Goal: Information Seeking & Learning: Learn about a topic

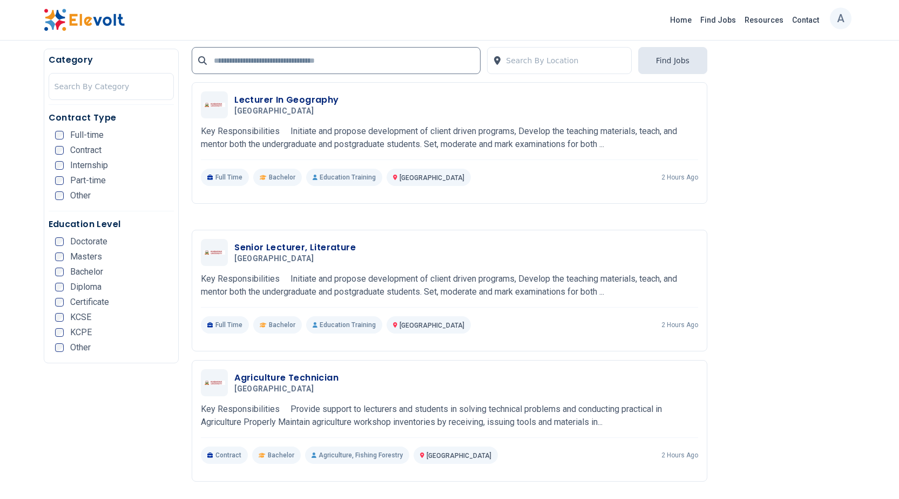
scroll to position [2061, 0]
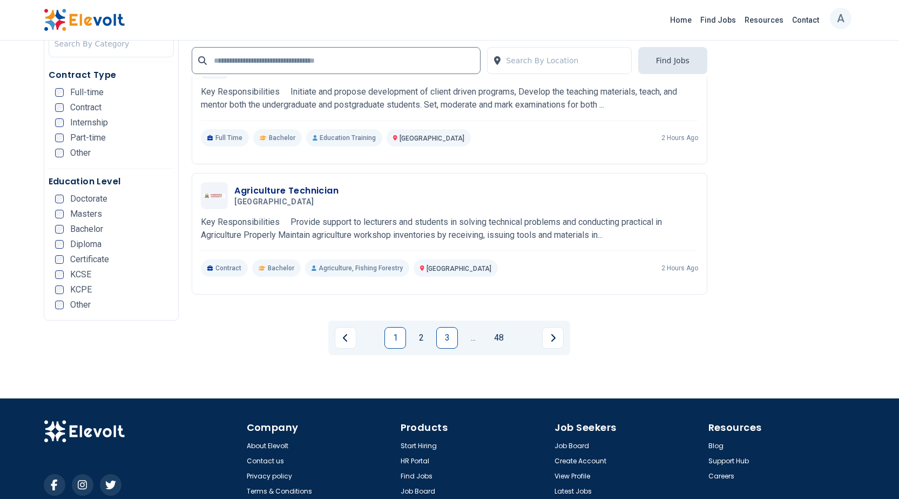
click at [450, 327] on link "3" at bounding box center [448, 338] width 22 height 22
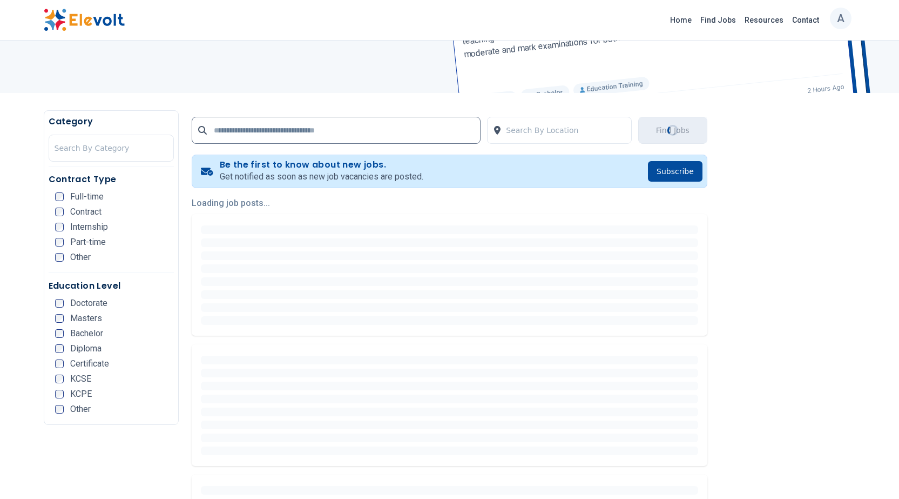
scroll to position [162, 0]
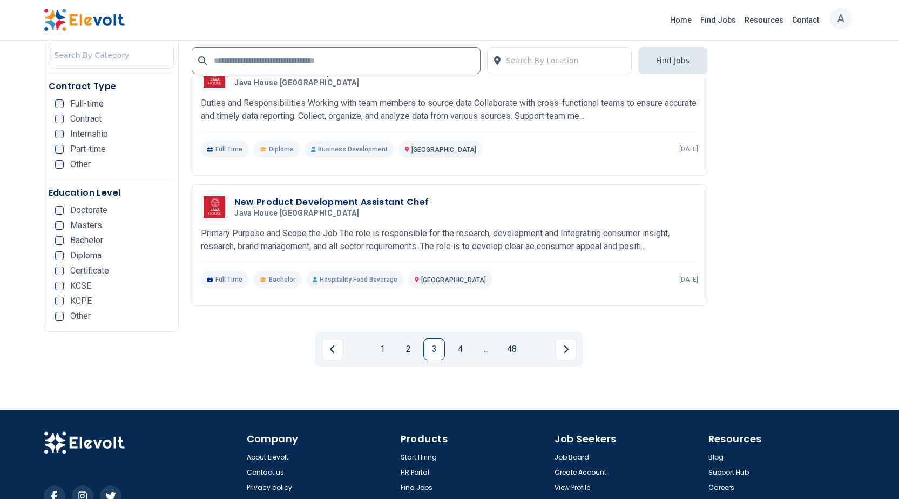
scroll to position [2061, 0]
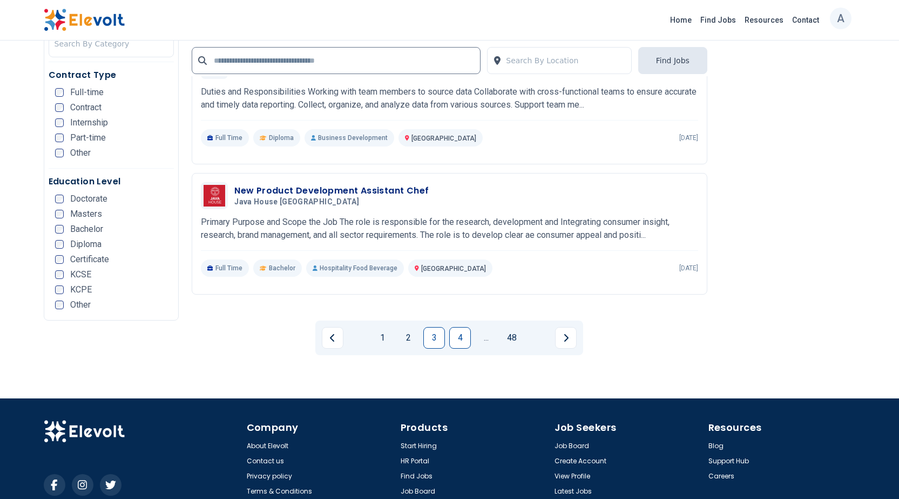
click at [453, 327] on link "4" at bounding box center [460, 338] width 22 height 22
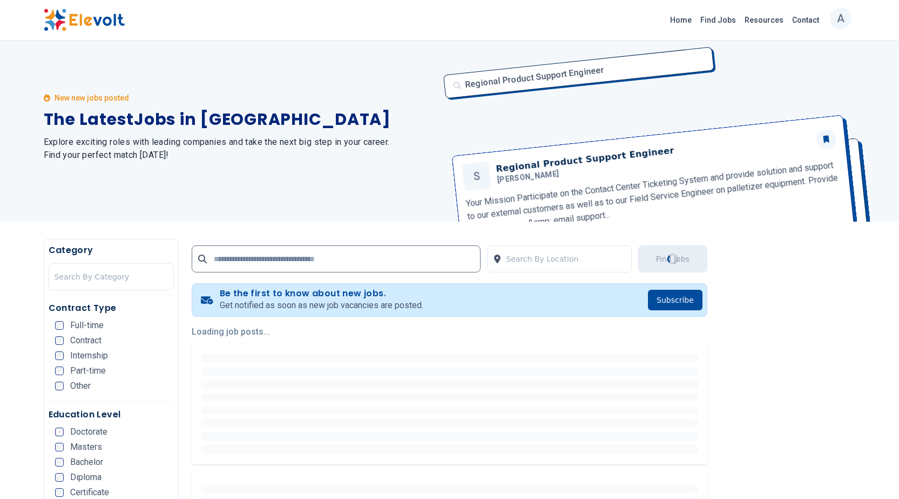
scroll to position [0, 0]
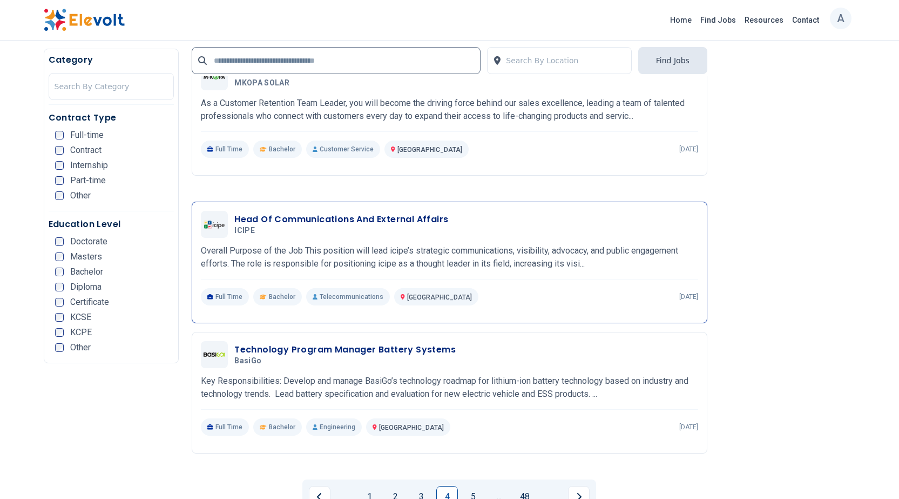
scroll to position [1945, 0]
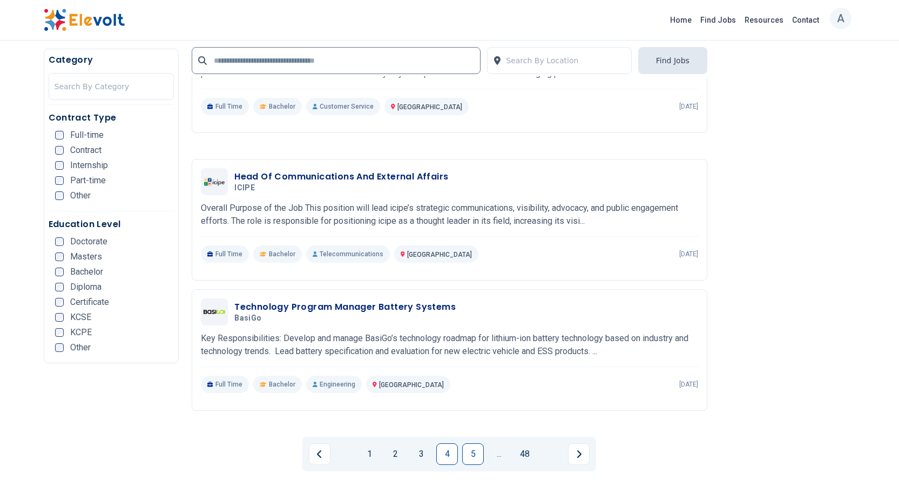
click at [472, 443] on link "5" at bounding box center [473, 454] width 22 height 22
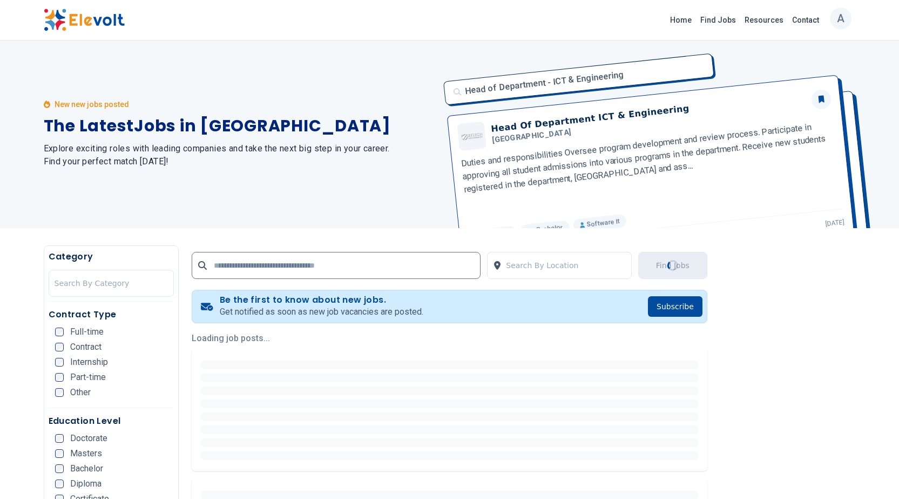
scroll to position [0, 0]
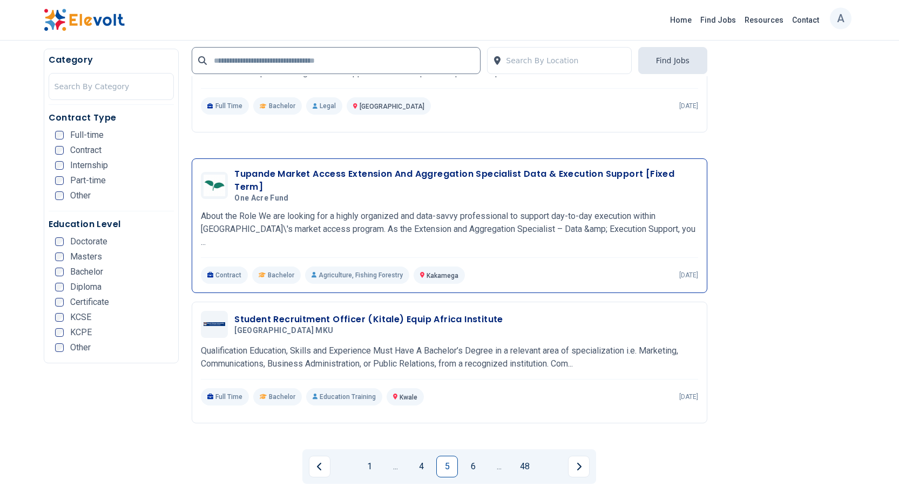
scroll to position [1999, 0]
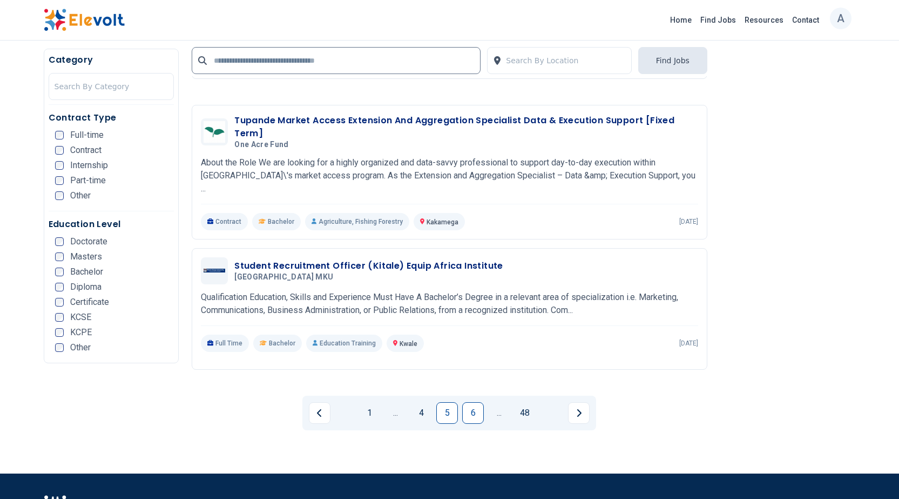
click at [475, 402] on link "6" at bounding box center [473, 413] width 22 height 22
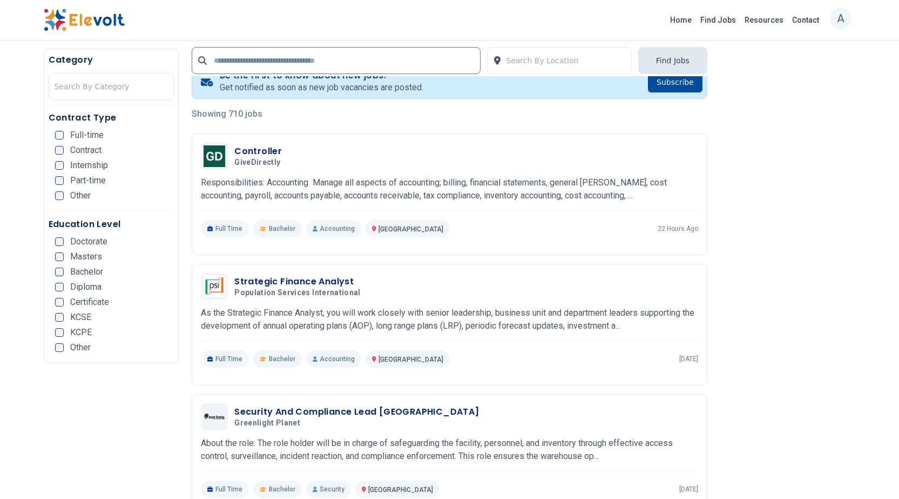
scroll to position [109, 0]
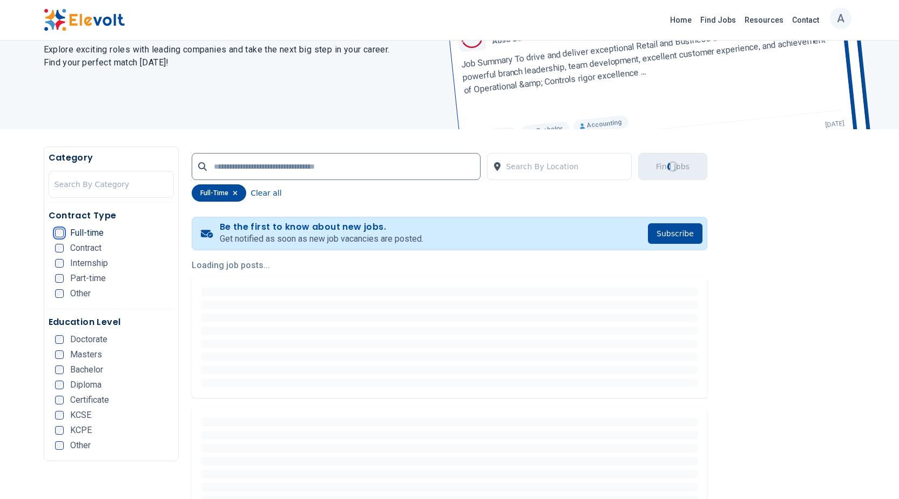
scroll to position [162, 0]
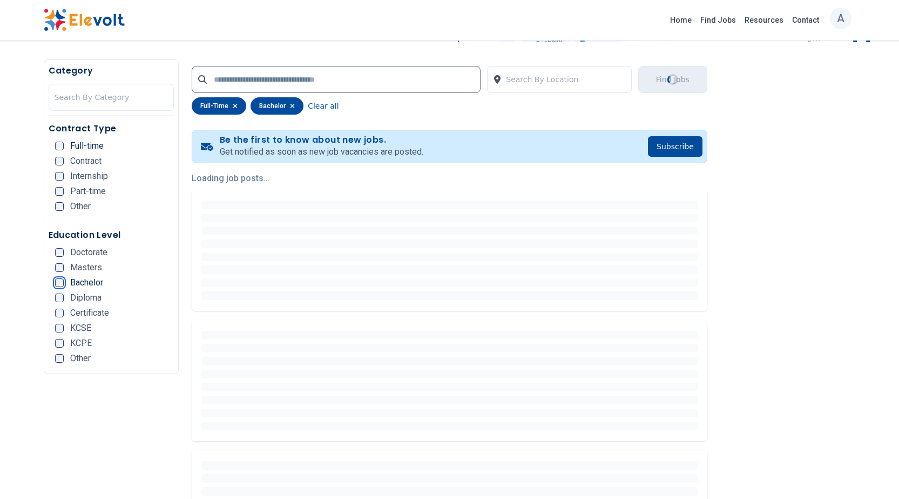
scroll to position [216, 0]
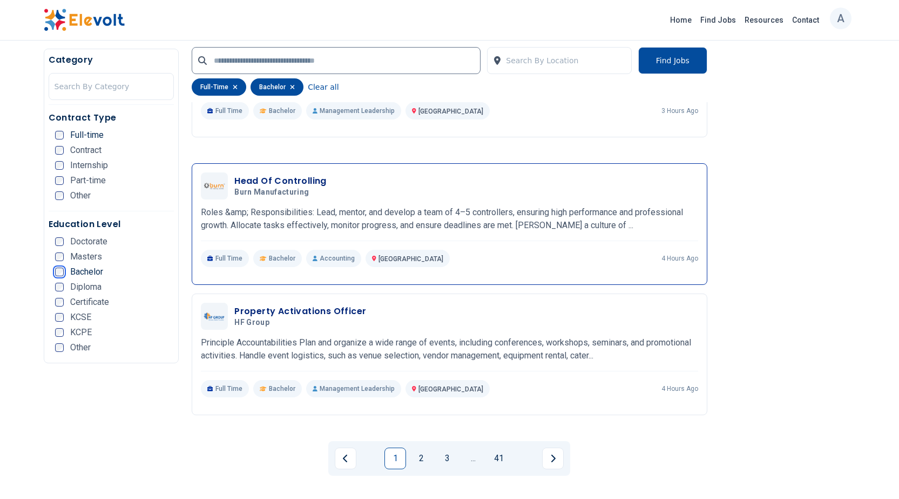
scroll to position [1999, 0]
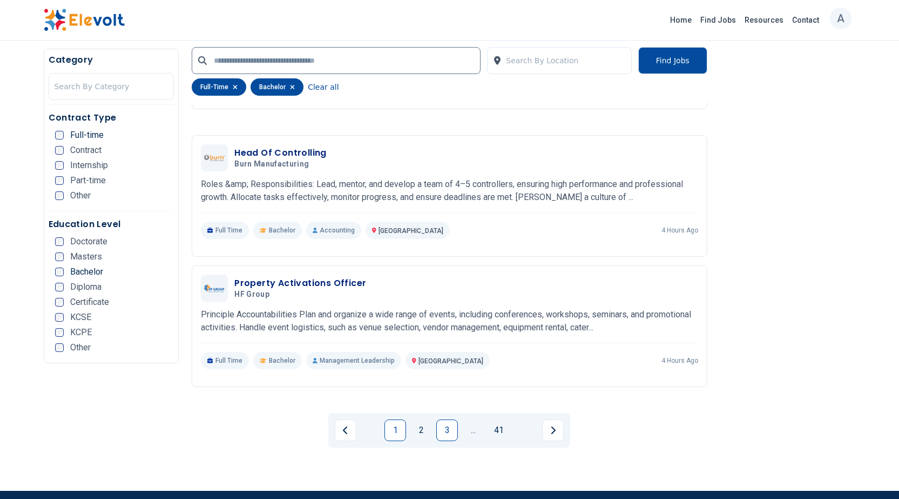
click at [445, 419] on link "3" at bounding box center [448, 430] width 22 height 22
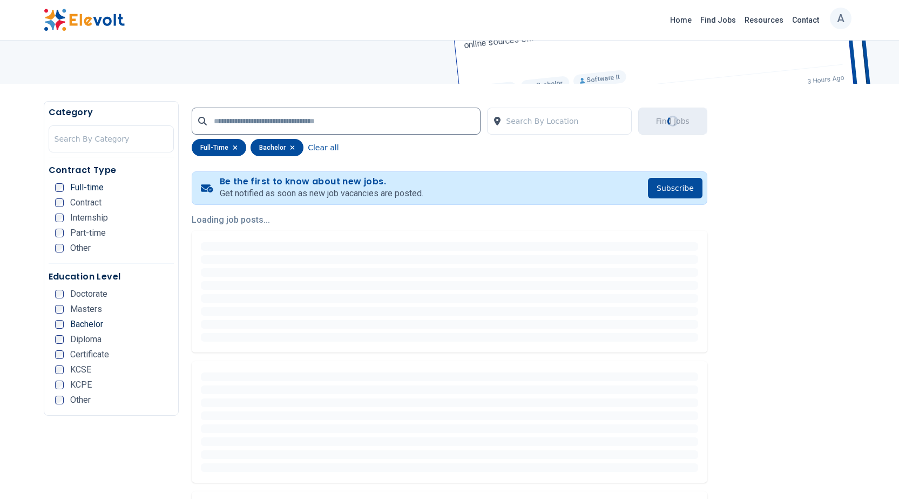
scroll to position [0, 0]
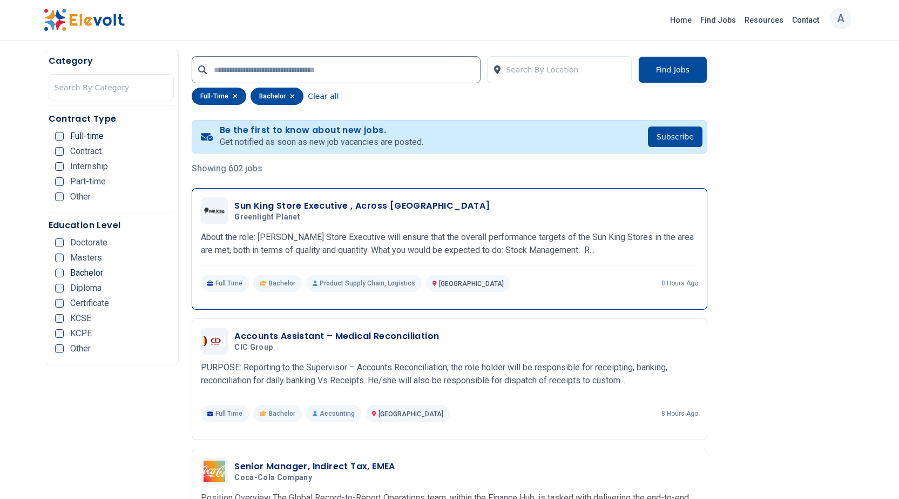
scroll to position [216, 0]
